Goal: Navigation & Orientation: Find specific page/section

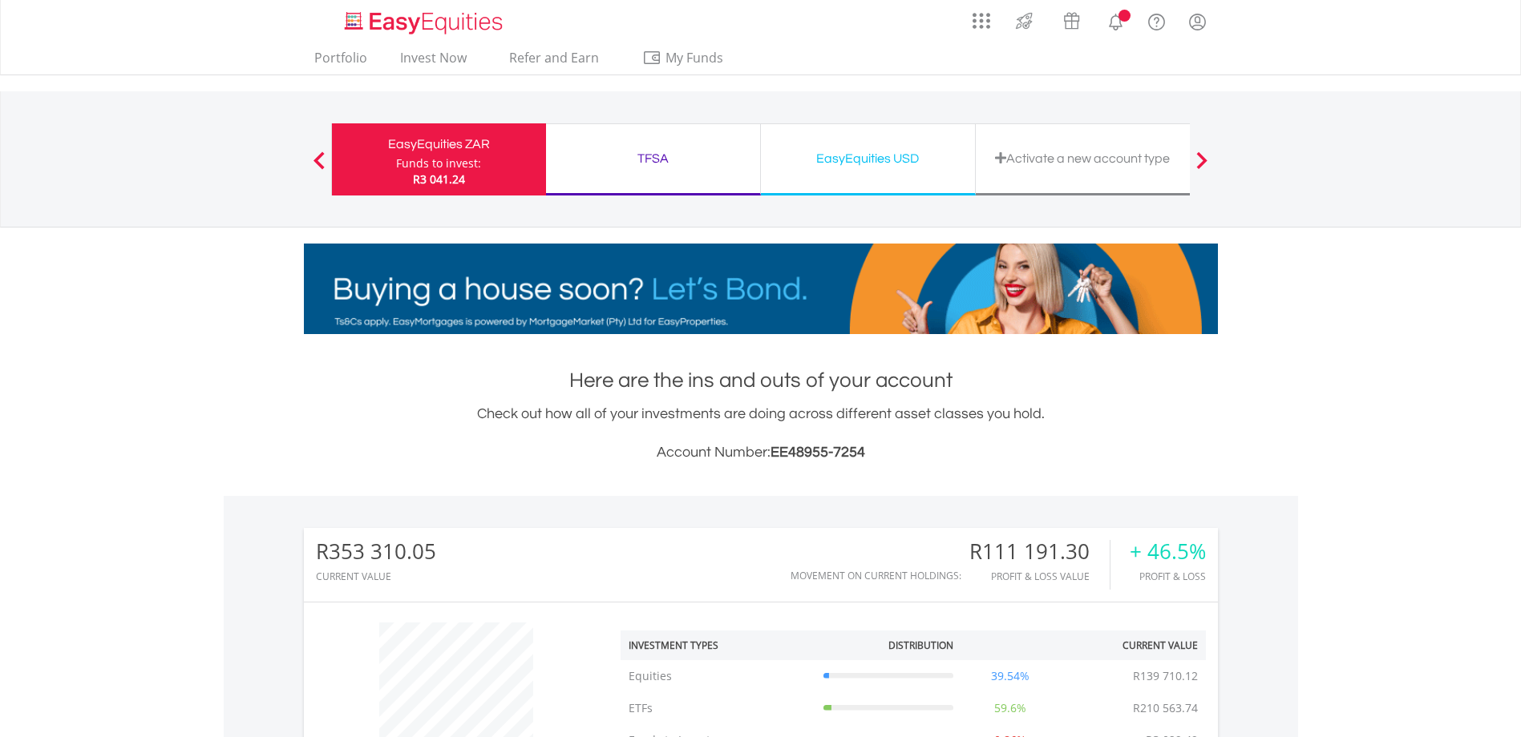
scroll to position [154, 305]
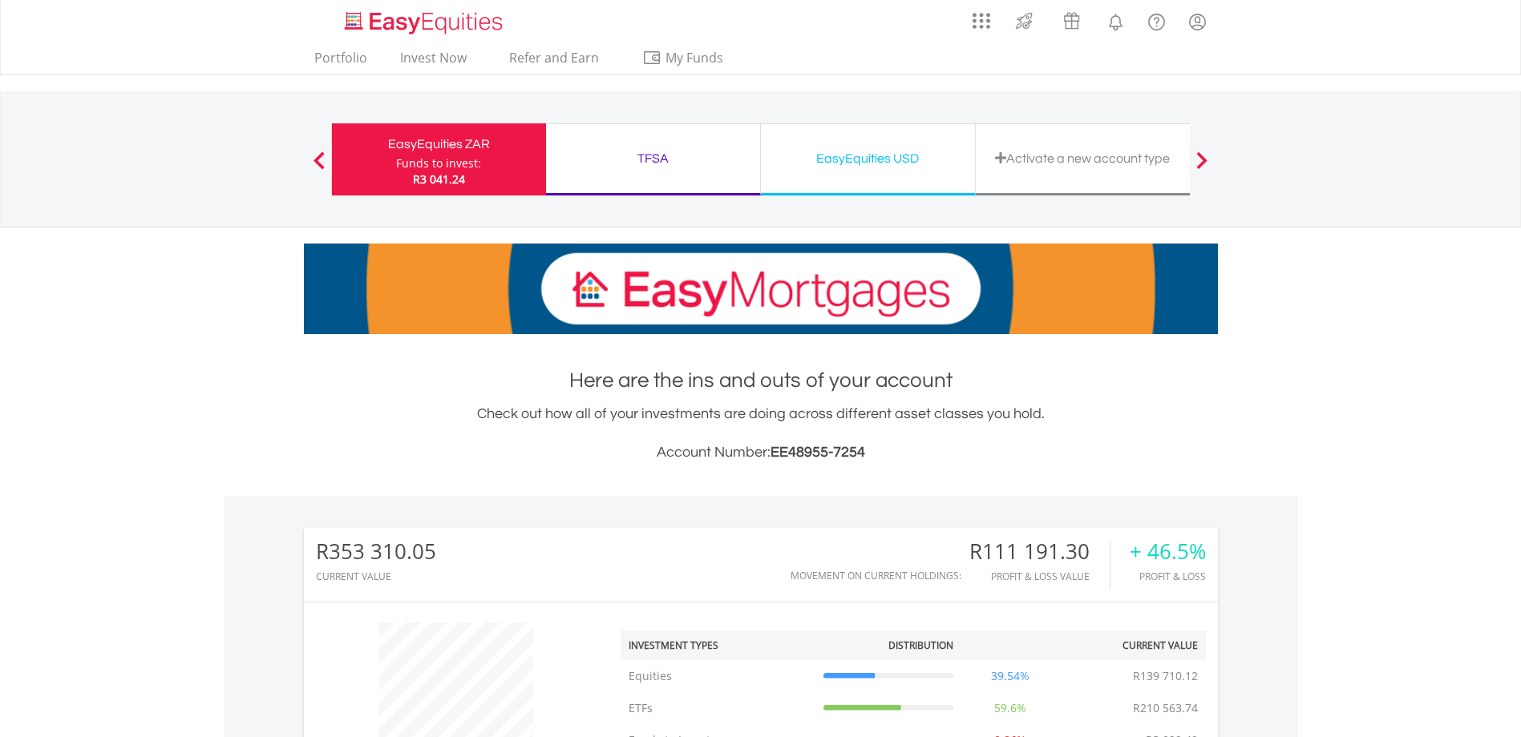
click at [677, 171] on div "TFSA Funds to invest: R3 041.24" at bounding box center [653, 159] width 215 height 72
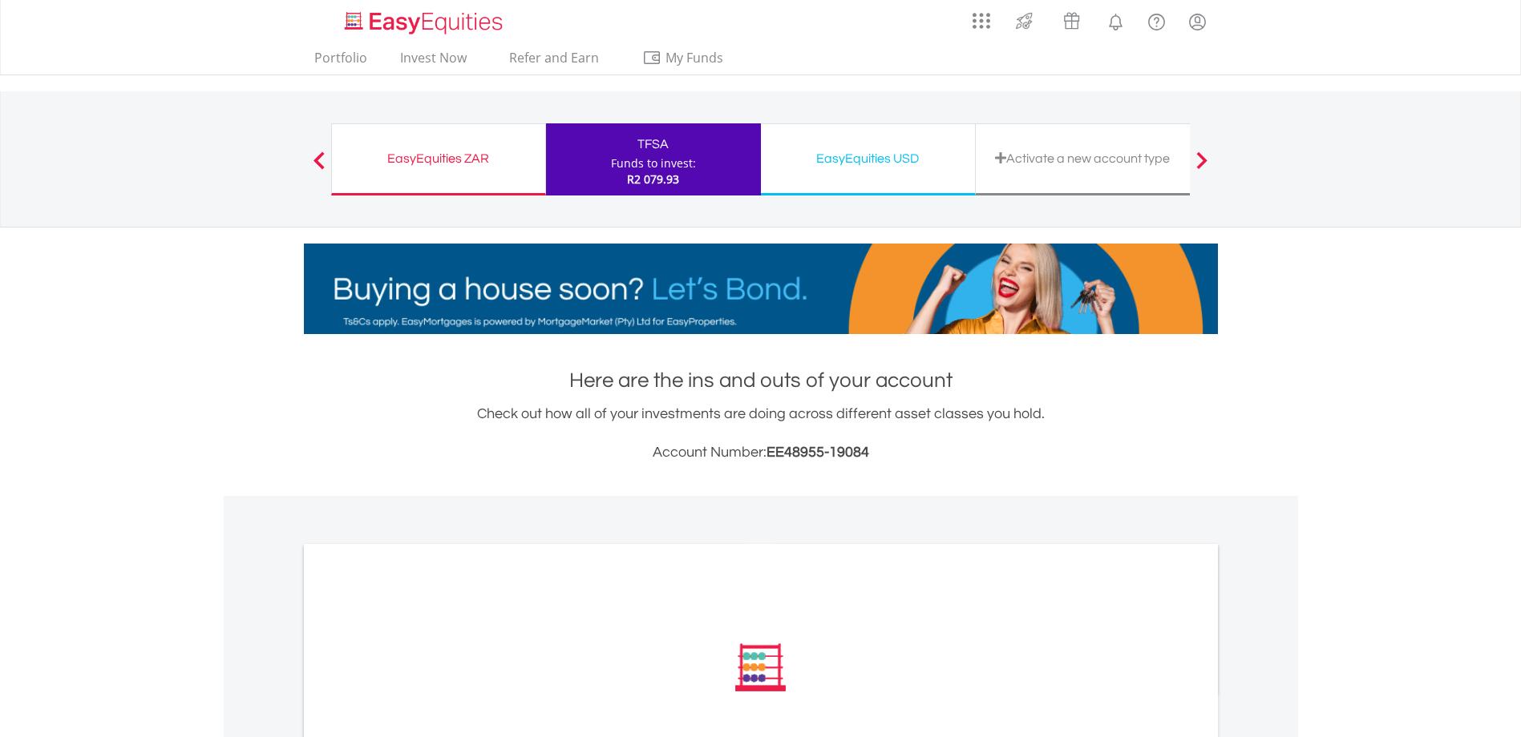
click at [842, 172] on div "EasyEquities USD Funds to invest: R2 079.93" at bounding box center [868, 159] width 215 height 72
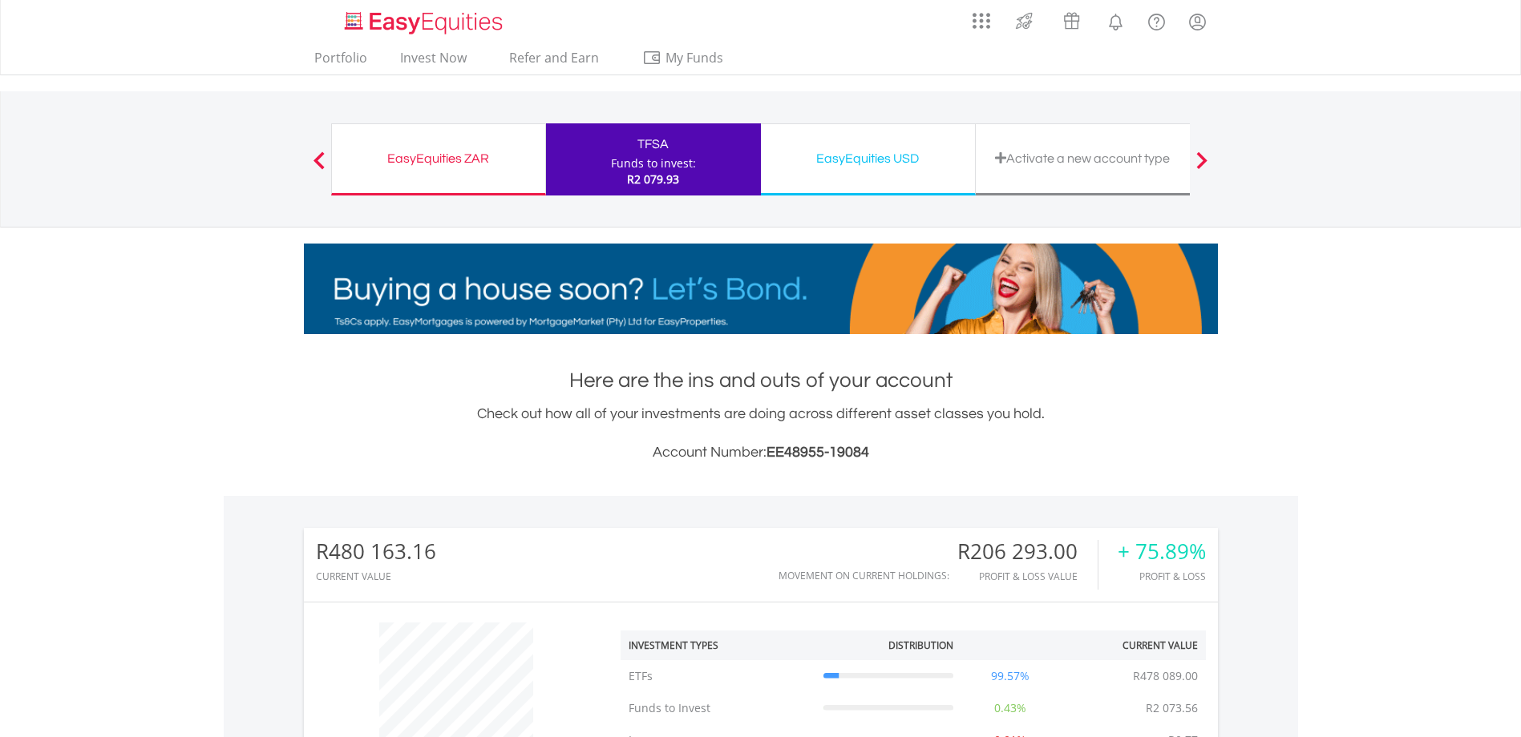
scroll to position [154, 305]
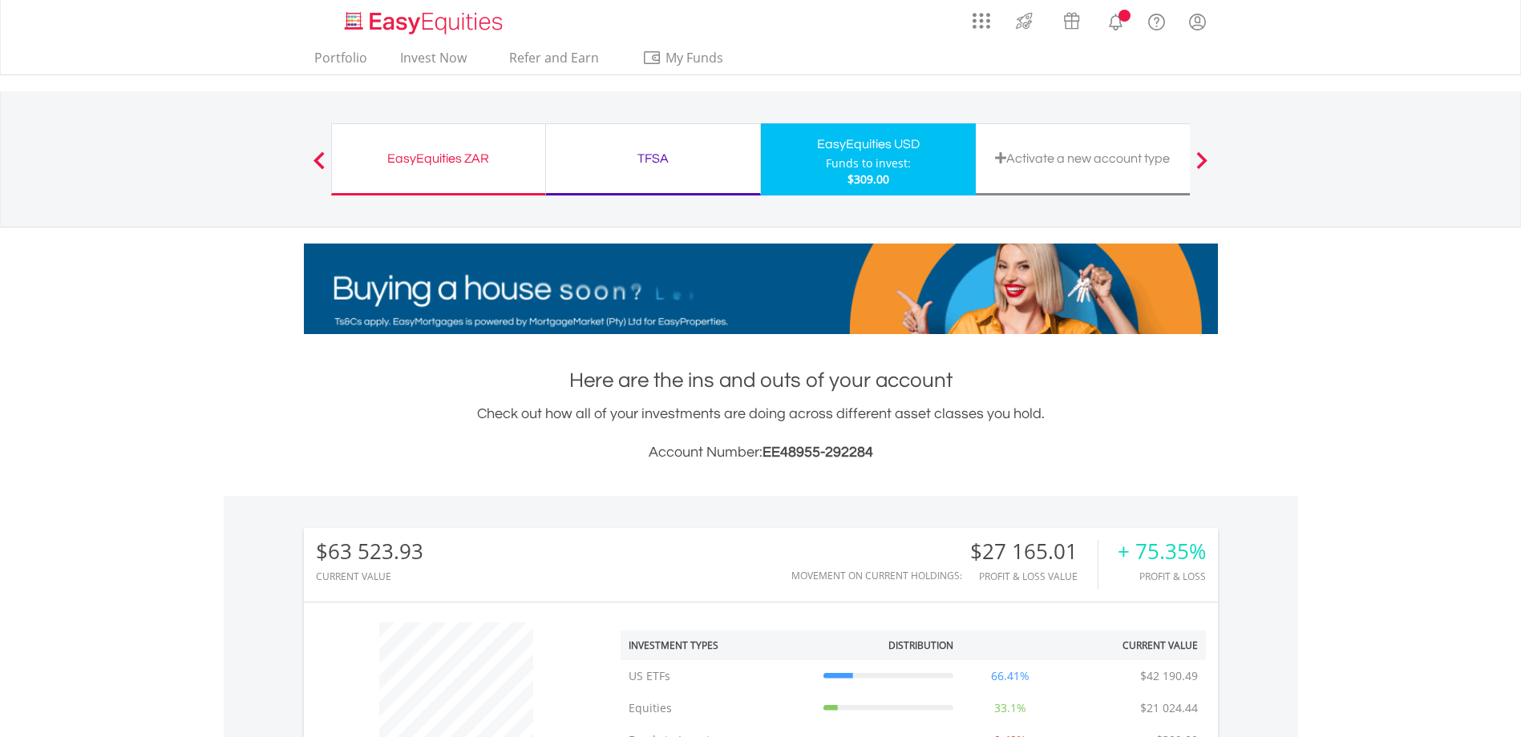
scroll to position [154, 305]
